Goal: Information Seeking & Learning: Check status

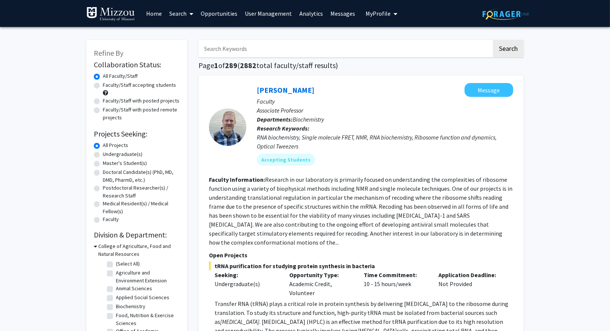
click at [391, 14] on span "My profile dropdown to access profile and logout" at bounding box center [394, 14] width 7 height 26
click at [377, 65] on link "Log Out" at bounding box center [404, 66] width 67 height 9
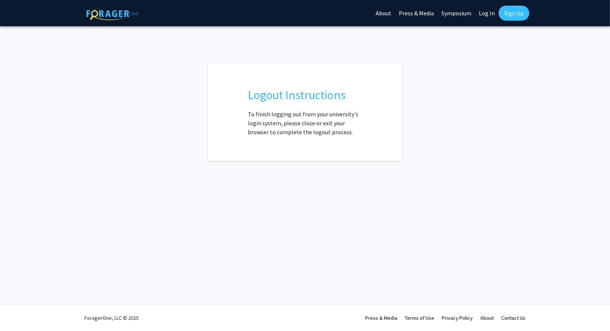
click at [480, 10] on link "Log In" at bounding box center [487, 13] width 24 height 26
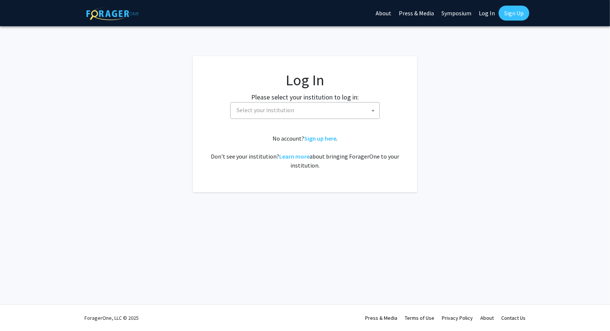
click at [312, 103] on span "Select your institution" at bounding box center [307, 109] width 146 height 15
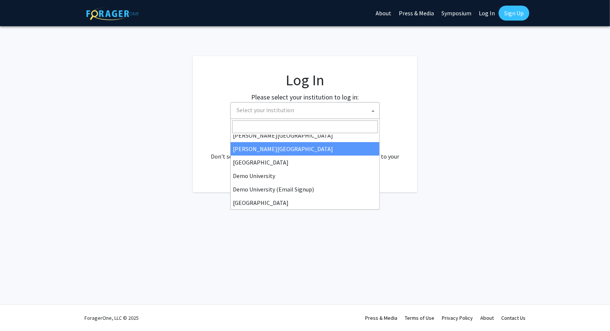
scroll to position [46, 0]
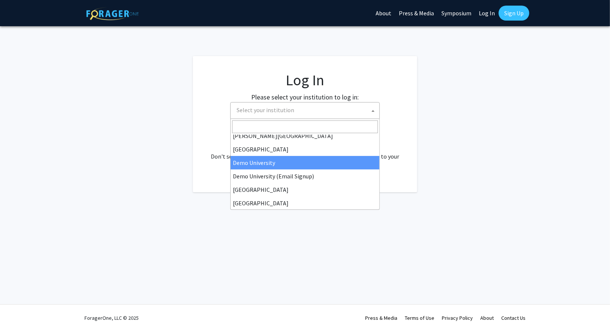
select select "8"
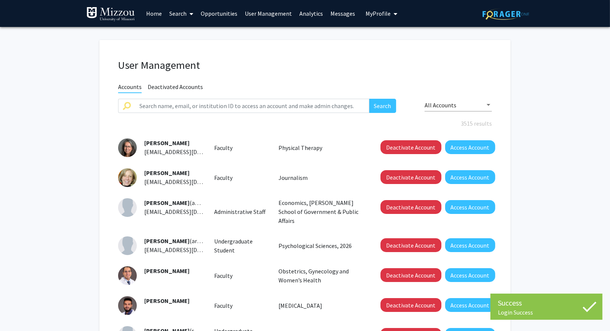
click at [262, 15] on link "User Management" at bounding box center [268, 13] width 55 height 26
click at [171, 81] on div "User Management Accounts Deactivated Accounts Search All Accounts 3515 results …" at bounding box center [304, 262] width 411 height 445
click at [167, 86] on span "Deactivated Accounts" at bounding box center [175, 87] width 55 height 9
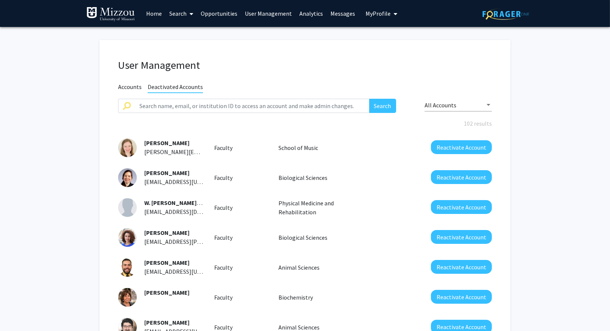
click at [173, 12] on link "Search" at bounding box center [181, 13] width 31 height 26
click at [183, 29] on span "Faculty/Staff" at bounding box center [193, 34] width 55 height 15
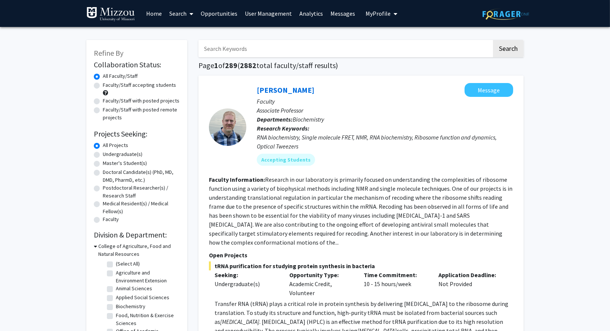
click at [149, 12] on link "Home" at bounding box center [153, 13] width 23 height 26
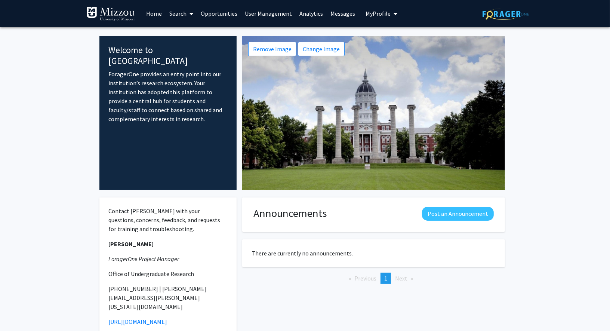
click at [174, 13] on link "Search" at bounding box center [181, 13] width 31 height 26
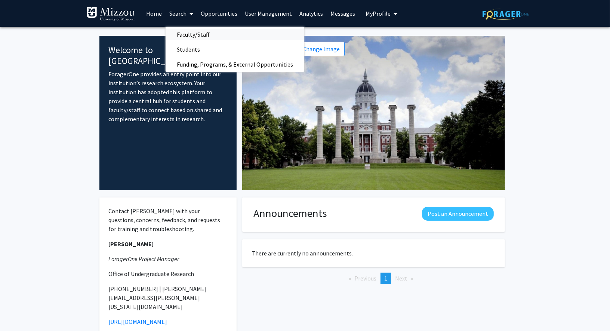
click at [184, 28] on span "Faculty/Staff" at bounding box center [193, 34] width 55 height 15
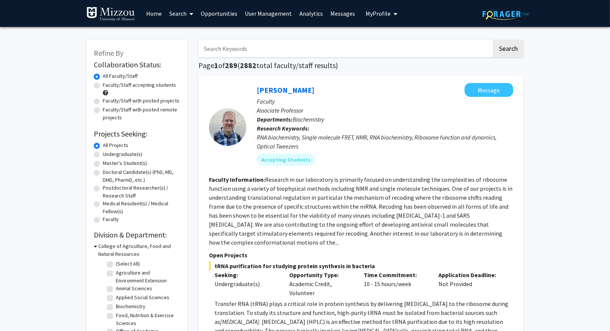
click at [266, 12] on link "User Management" at bounding box center [268, 13] width 55 height 26
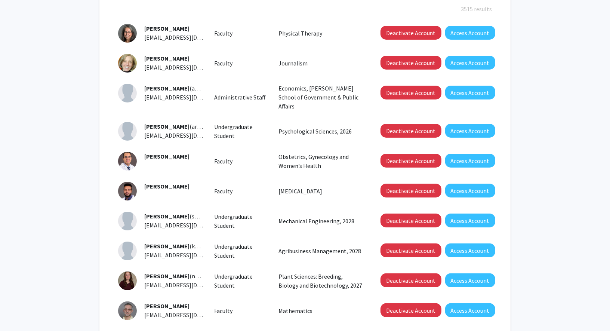
scroll to position [114, 0]
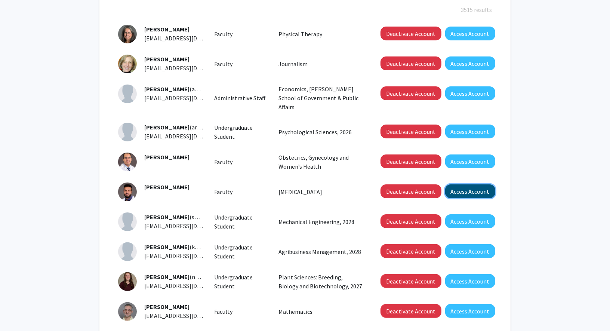
click at [472, 184] on button "Access Account" at bounding box center [470, 191] width 50 height 14
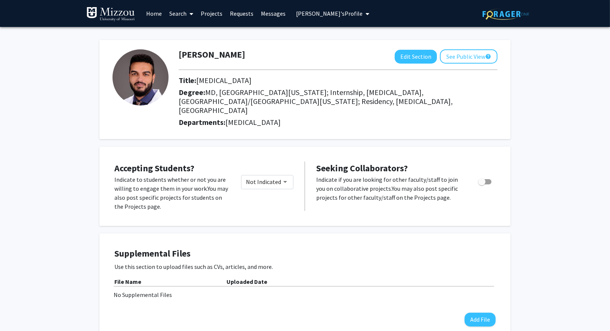
click at [367, 19] on button "Mohamed Abdelhakiem's Profile" at bounding box center [333, 13] width 78 height 27
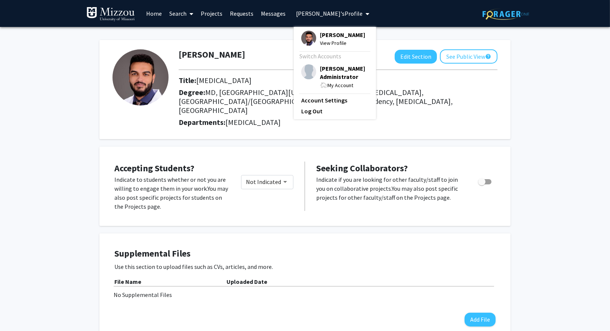
click at [369, 16] on span "My profile dropdown to access profile and logout" at bounding box center [365, 14] width 7 height 26
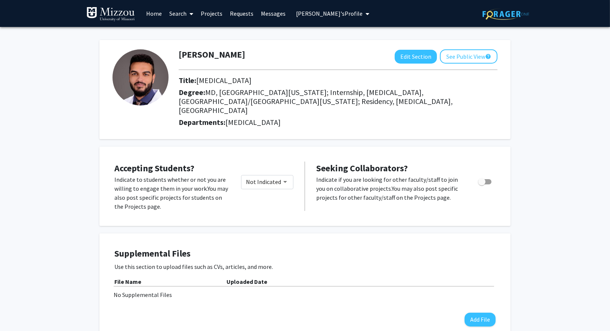
click at [362, 13] on span "Mohamed Abdelhakiem's Profile" at bounding box center [329, 13] width 67 height 7
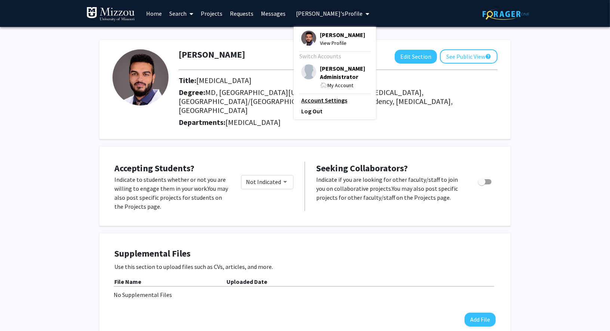
click at [331, 105] on link "Account Settings" at bounding box center [334, 100] width 67 height 9
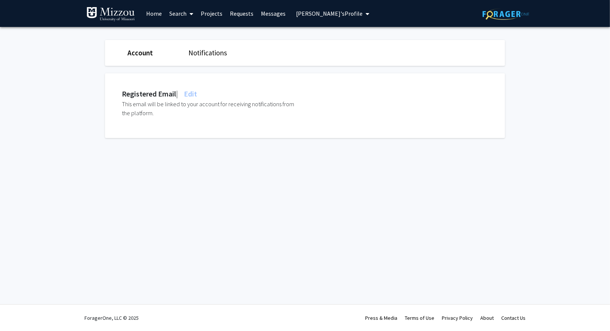
click at [197, 93] on span "Edit" at bounding box center [189, 93] width 15 height 9
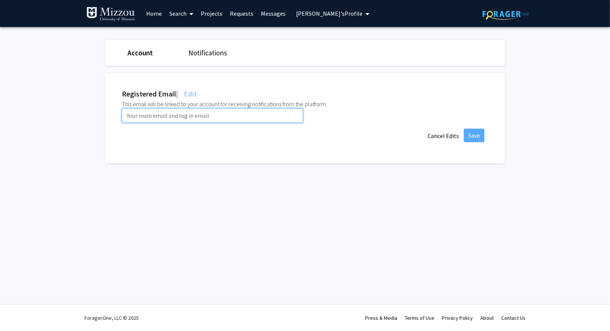
click at [164, 118] on input "email" at bounding box center [212, 115] width 181 height 14
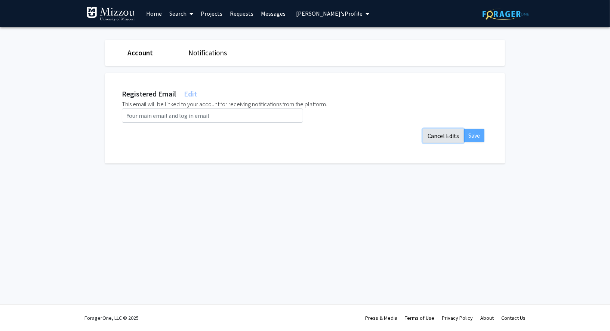
click at [442, 135] on form "Save Cancel Edits" at bounding box center [303, 125] width 362 height 34
click at [204, 50] on link "Notifications" at bounding box center [207, 52] width 38 height 9
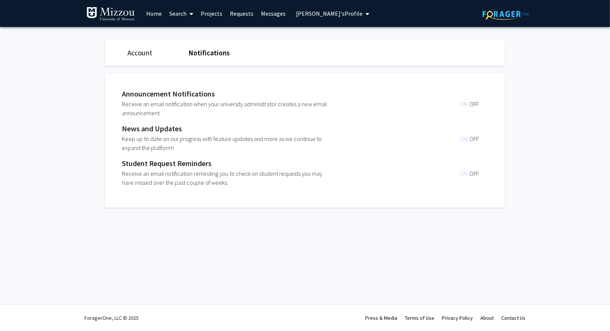
click at [355, 12] on span "Mohamed Abdelhakiem's Profile" at bounding box center [329, 13] width 67 height 7
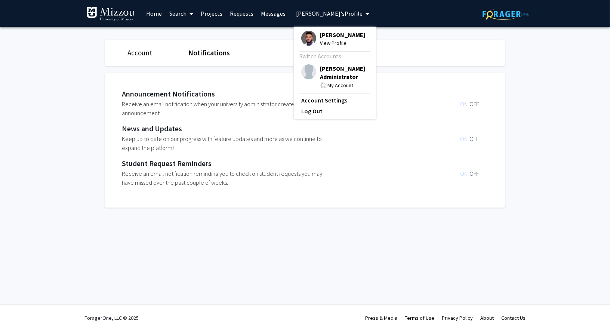
click at [342, 81] on span "[PERSON_NAME] Administrator" at bounding box center [344, 72] width 49 height 16
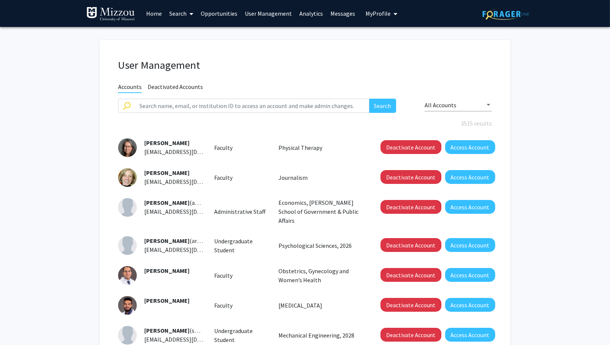
click at [182, 18] on link "Search" at bounding box center [181, 13] width 31 height 26
click at [185, 33] on span "Faculty/Staff" at bounding box center [193, 34] width 55 height 15
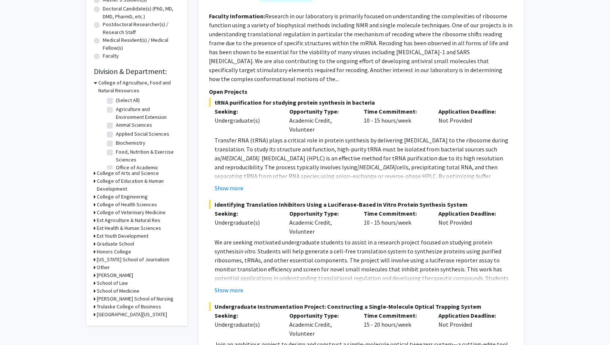
scroll to position [175, 0]
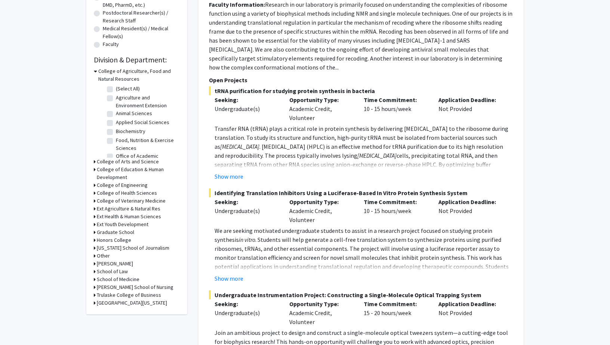
click at [106, 160] on h3 "College of Arts and Science" at bounding box center [128, 162] width 62 height 8
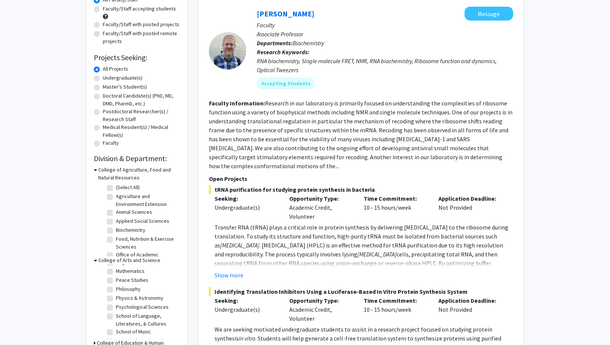
scroll to position [0, 0]
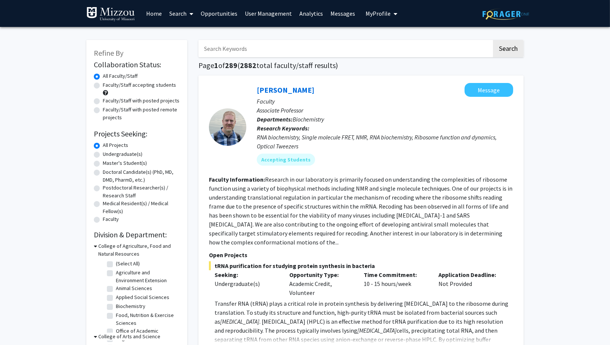
click at [308, 10] on link "Analytics" at bounding box center [311, 13] width 31 height 26
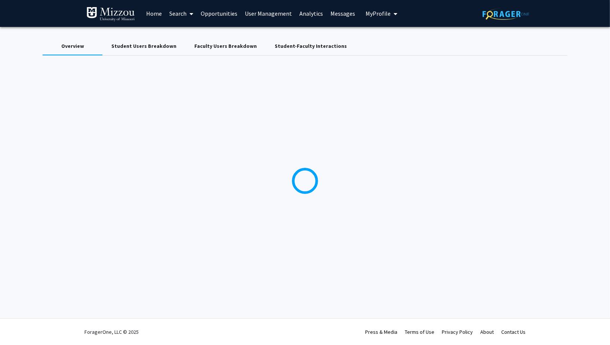
click at [148, 43] on div "Student Users Breakdown" at bounding box center [143, 46] width 65 height 8
click at [81, 48] on div "Overview" at bounding box center [72, 46] width 23 height 8
click at [365, 10] on span "My Profile" at bounding box center [377, 13] width 25 height 7
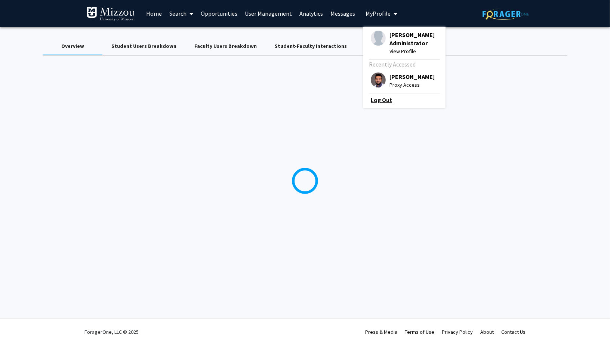
click at [375, 104] on link "Log Out" at bounding box center [404, 99] width 67 height 9
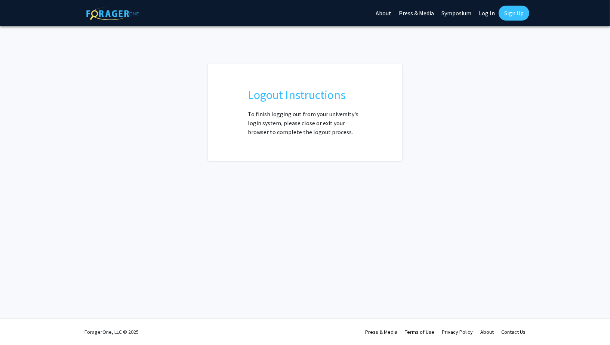
click at [484, 11] on link "Log In" at bounding box center [487, 13] width 24 height 26
select select
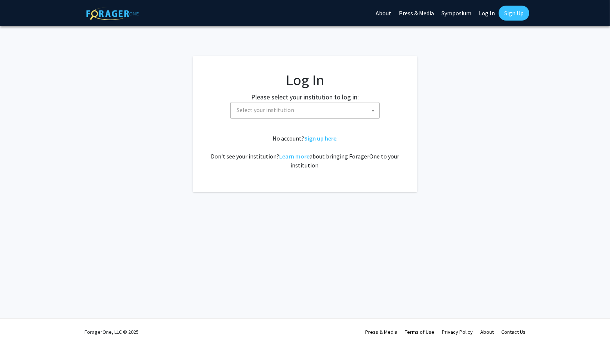
click at [309, 109] on span "Select your institution" at bounding box center [307, 109] width 146 height 15
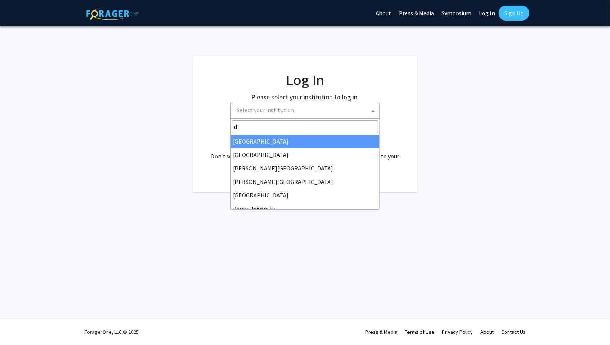
type input "de"
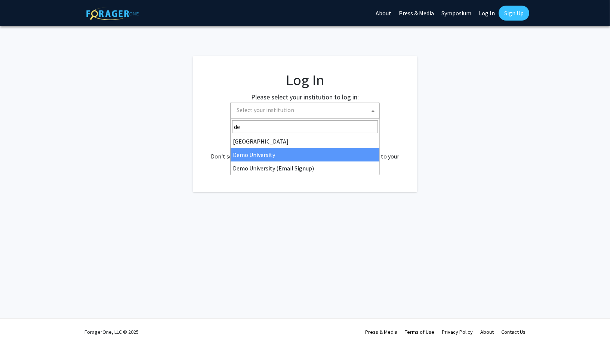
select select "8"
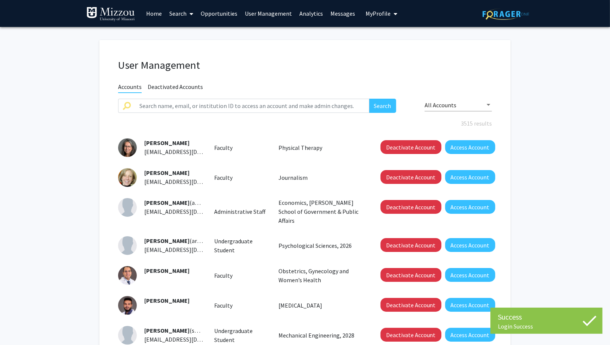
click at [309, 12] on link "Analytics" at bounding box center [311, 13] width 31 height 26
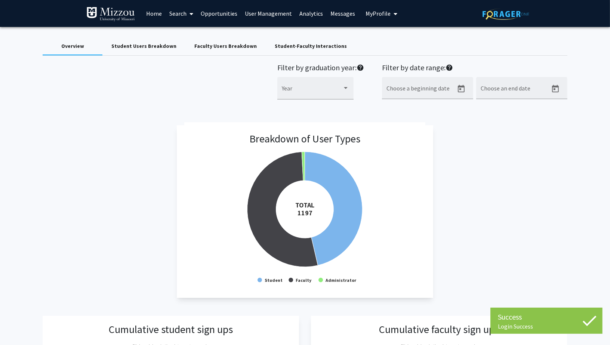
click at [142, 49] on div "Student Users Breakdown" at bounding box center [143, 46] width 65 height 8
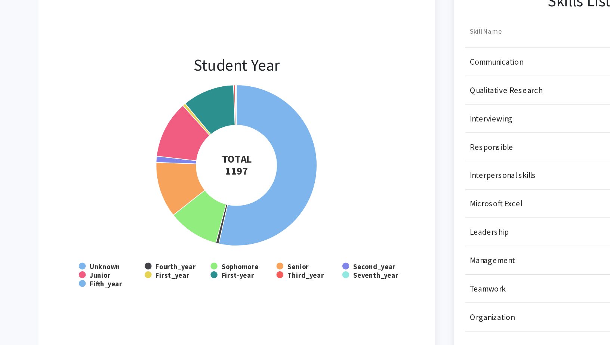
scroll to position [578, 0]
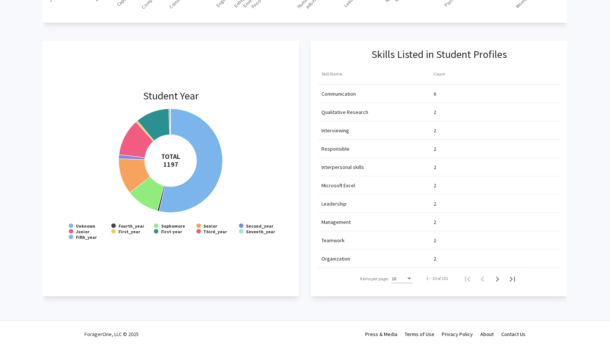
click at [298, 261] on app-student-year-breakdown "Student Year Created with Highcharts 9.3.3 TOTAL ​ 1197 Unknown Fourth_year Sop…" at bounding box center [171, 169] width 256 height 256
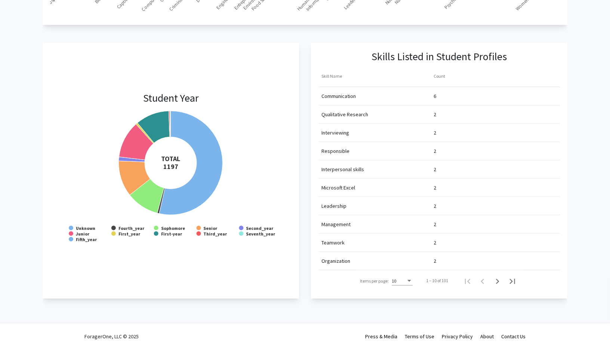
scroll to position [0, 0]
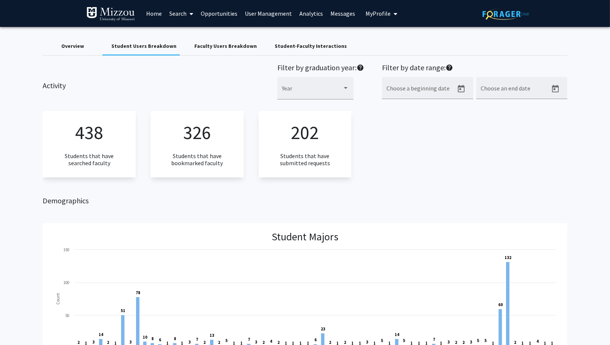
click at [71, 40] on div "Overview" at bounding box center [73, 46] width 60 height 18
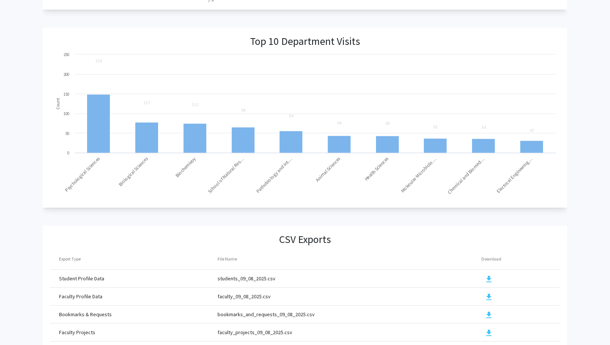
scroll to position [739, 0]
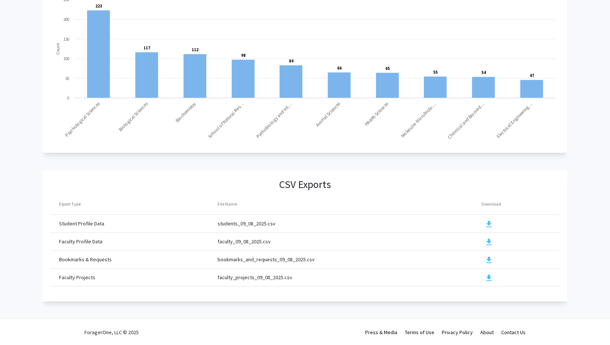
click at [488, 238] on mat-icon "download" at bounding box center [489, 242] width 9 height 9
